Goal: Find specific page/section: Find specific page/section

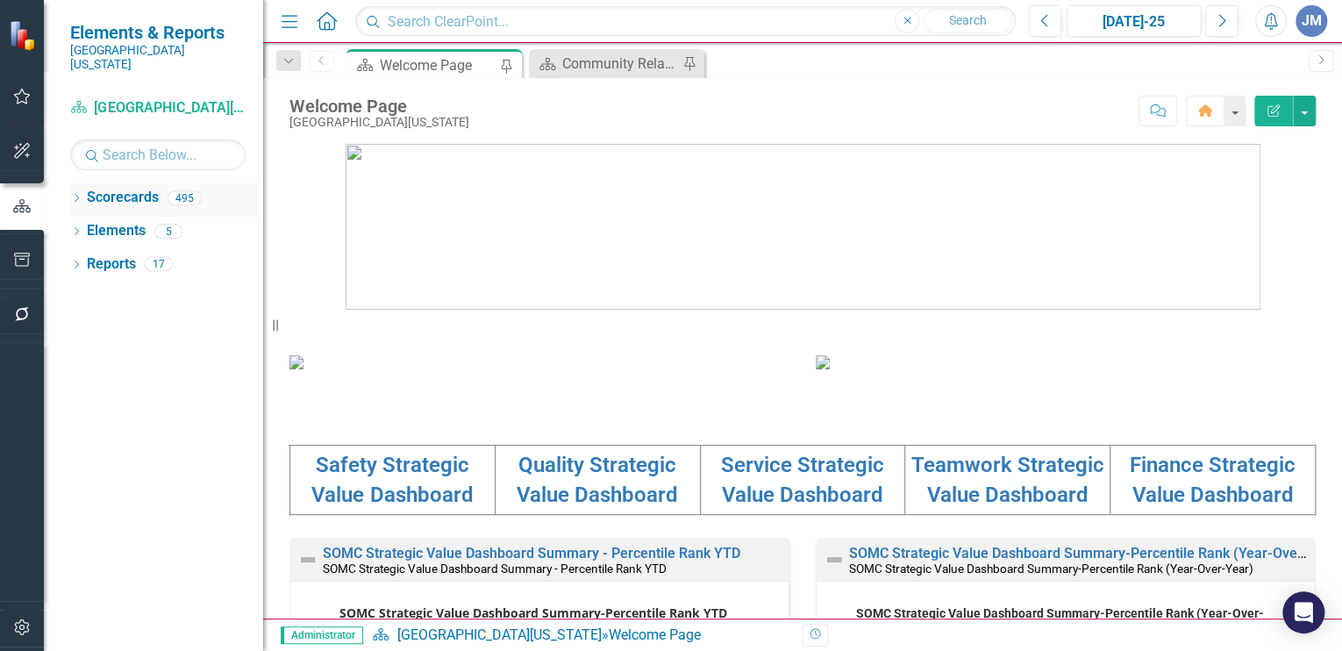
click at [98, 188] on link "Scorecards" at bounding box center [123, 198] width 72 height 20
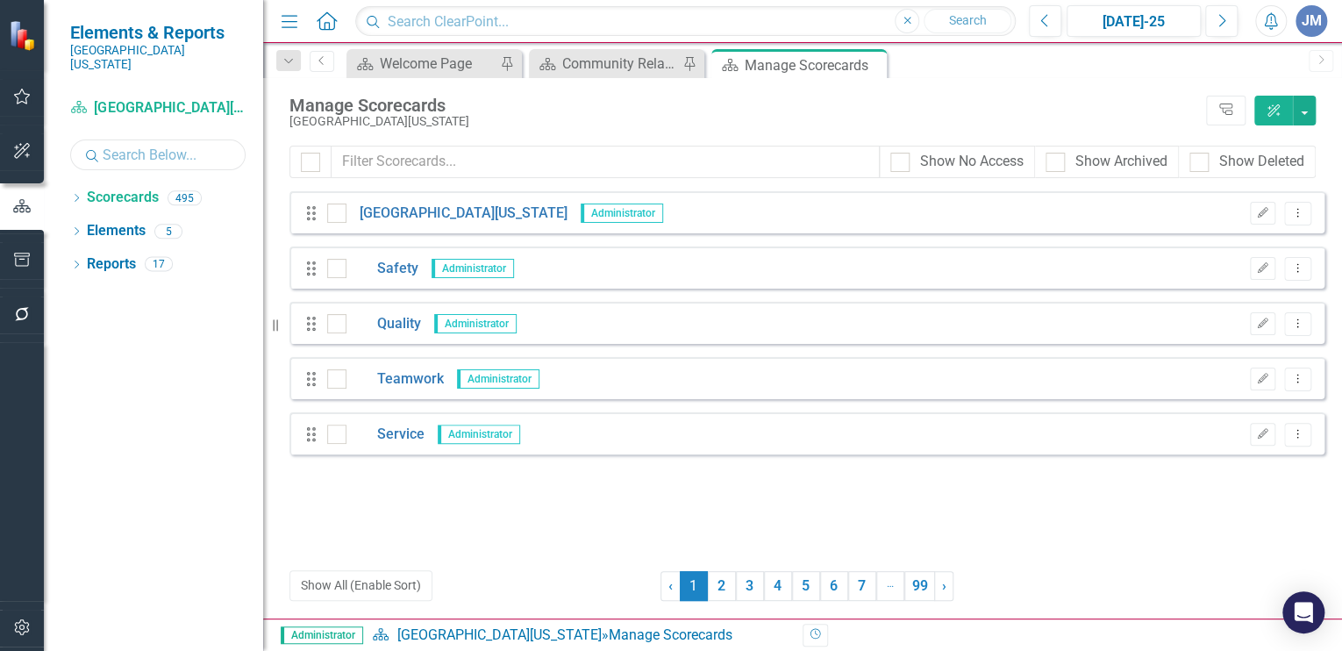
click at [121, 140] on input "text" at bounding box center [157, 154] width 175 height 31
click at [74, 195] on icon "Dropdown" at bounding box center [76, 200] width 12 height 10
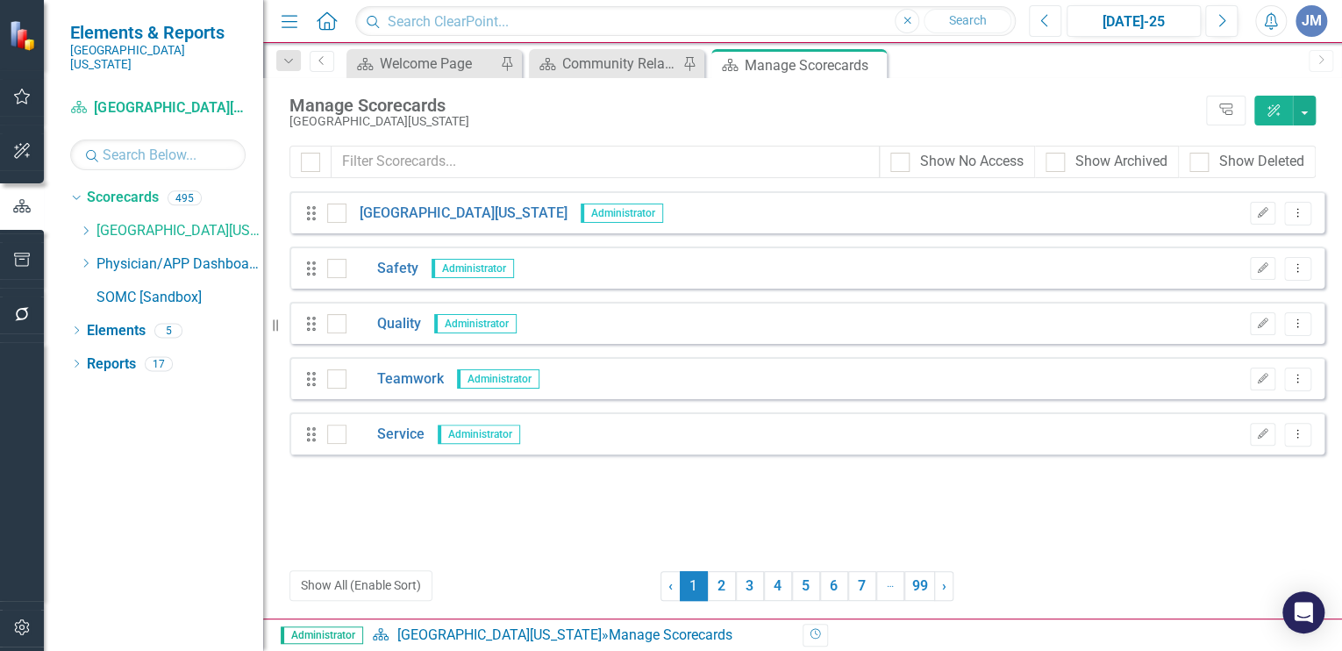
click at [1048, 22] on icon "Previous" at bounding box center [1046, 21] width 10 height 16
click at [456, 53] on div "Welcome Page" at bounding box center [438, 64] width 116 height 22
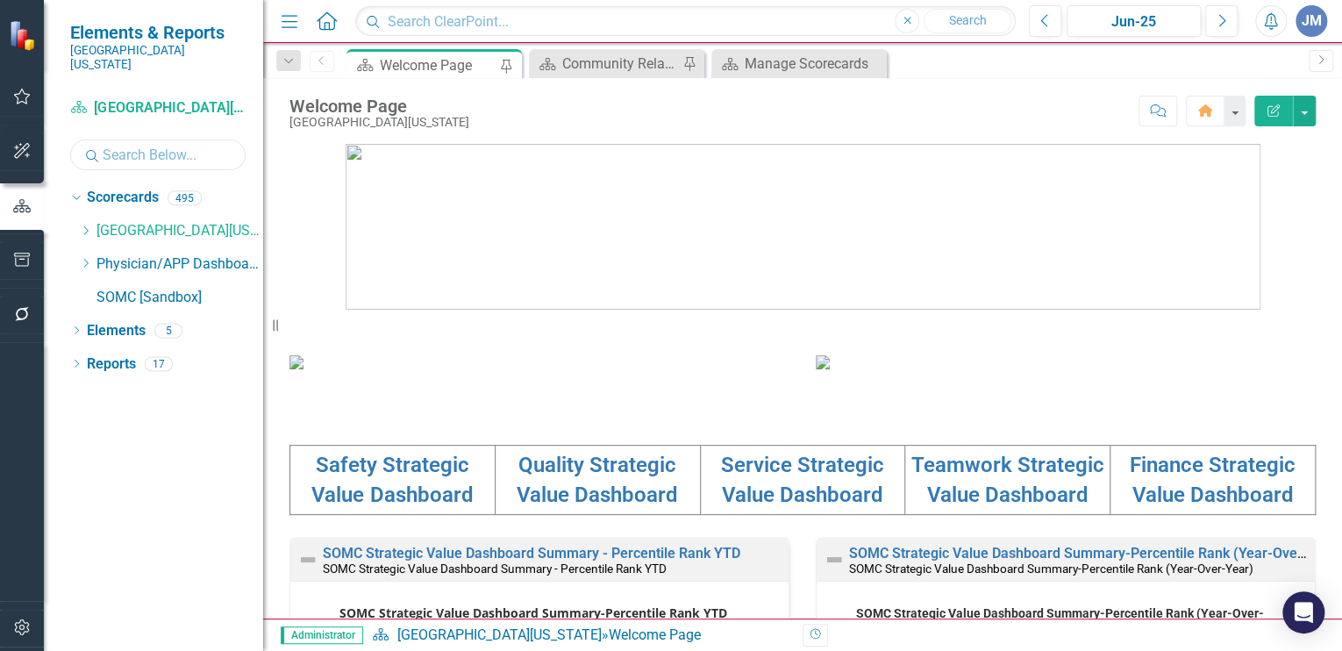
click at [125, 139] on input "text" at bounding box center [157, 154] width 175 height 31
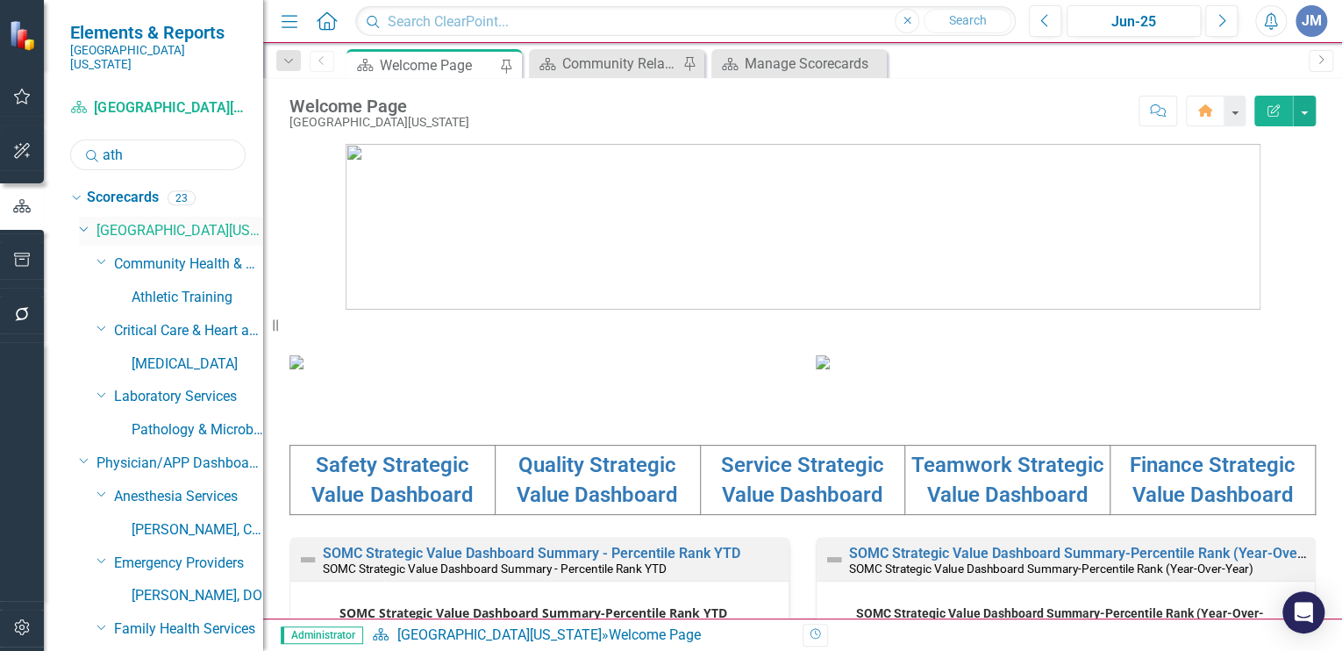
type input "ath"
click at [147, 221] on link "[GEOGRAPHIC_DATA][US_STATE]" at bounding box center [180, 231] width 167 height 20
drag, startPoint x: 161, startPoint y: 247, endPoint x: 341, endPoint y: 256, distance: 180.1
click at [161, 254] on link "Community Health & Athletic Training" at bounding box center [188, 264] width 149 height 20
